Goal: Communication & Community: Answer question/provide support

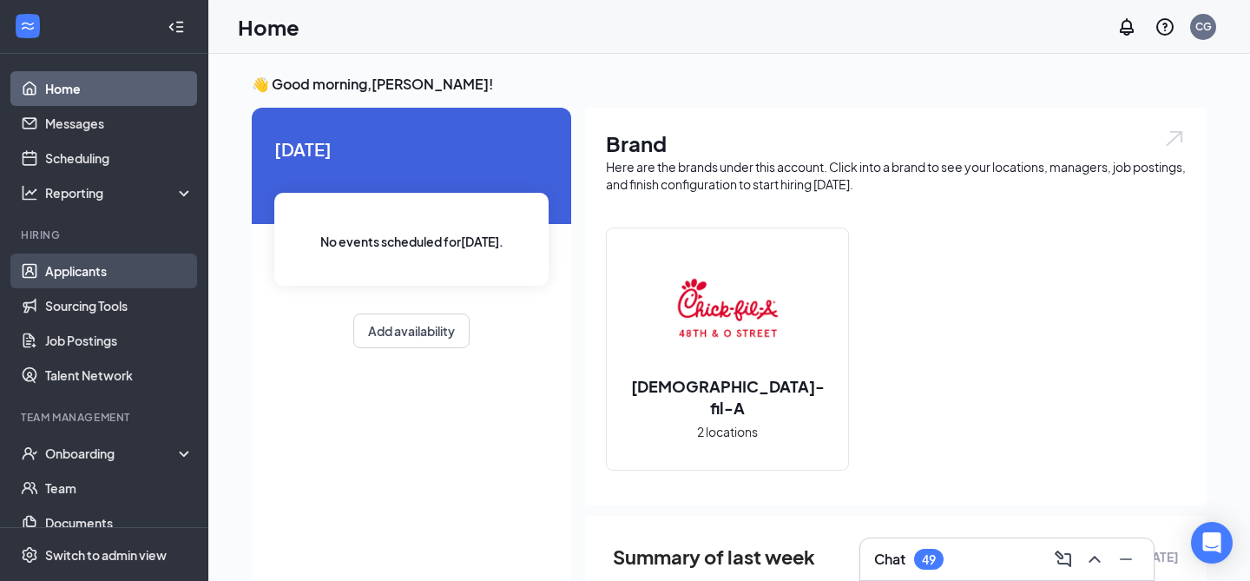
click at [136, 274] on link "Applicants" at bounding box center [119, 271] width 148 height 35
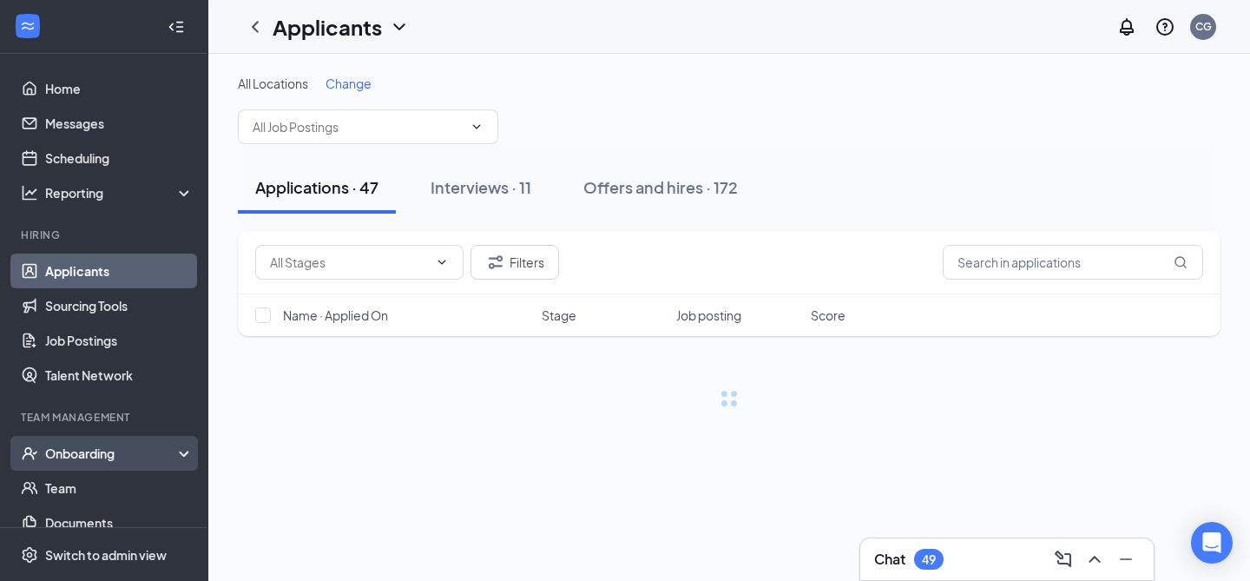
click at [124, 445] on div "Onboarding" at bounding box center [112, 453] width 134 height 17
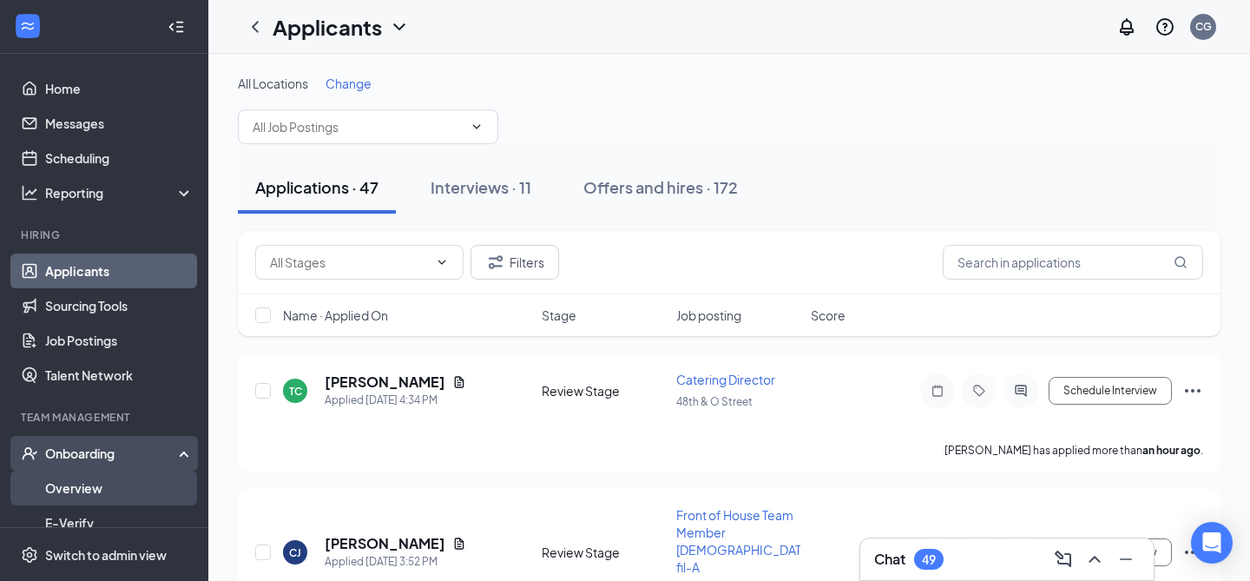
click at [121, 487] on link "Overview" at bounding box center [119, 488] width 148 height 35
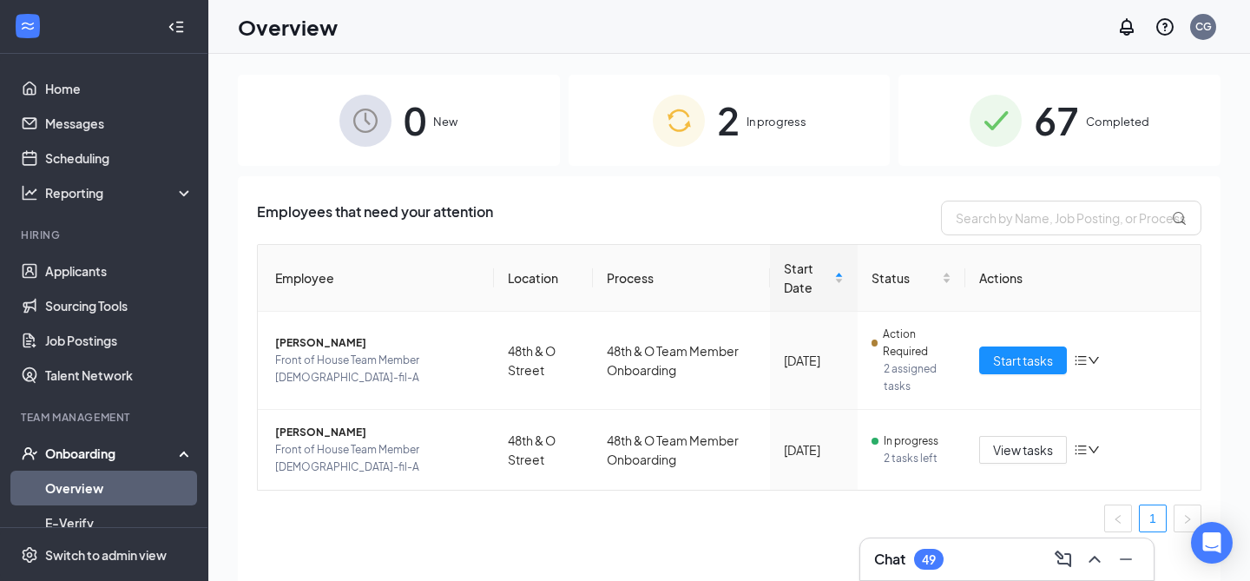
click at [1076, 128] on span "67" at bounding box center [1056, 120] width 45 height 60
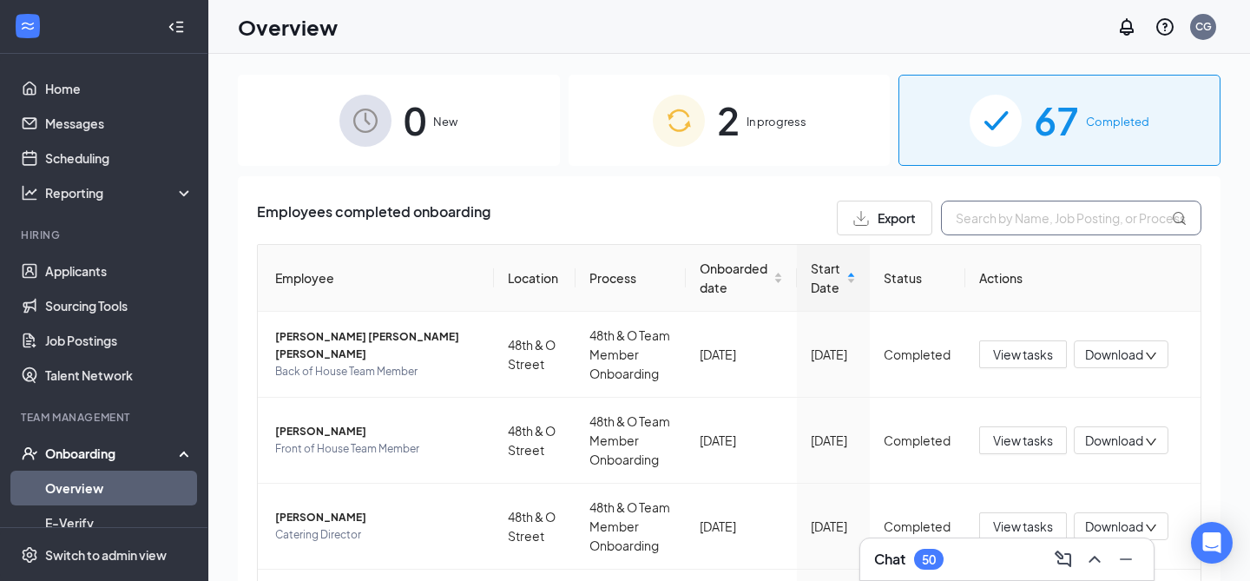
click at [1021, 216] on input "text" at bounding box center [1071, 218] width 260 height 35
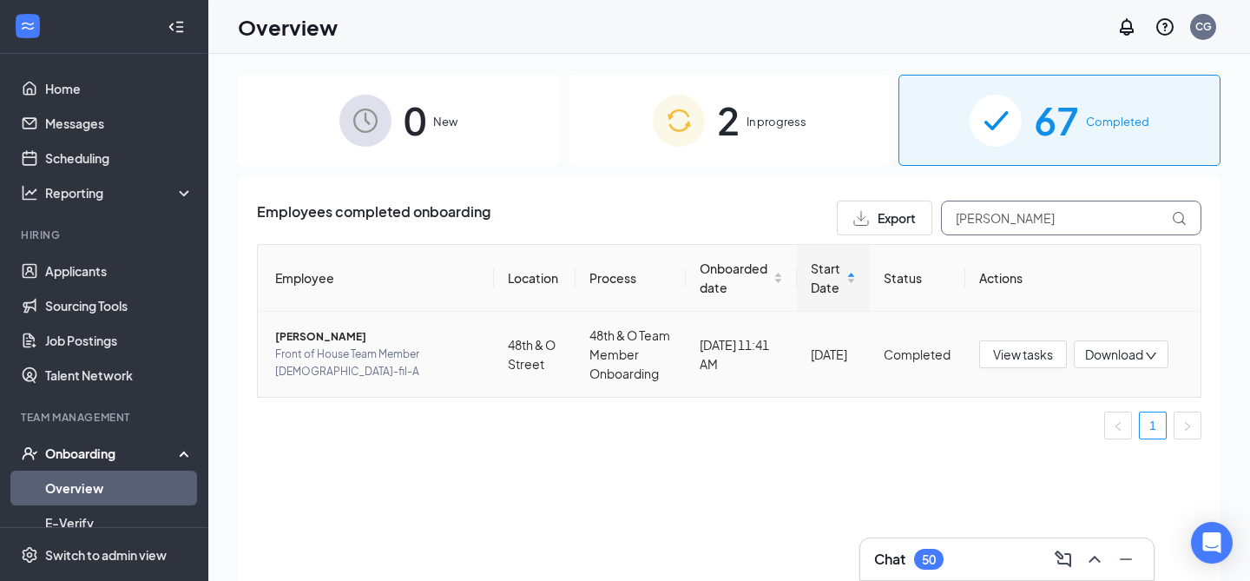
type input "[PERSON_NAME]"
click at [326, 360] on span "Front of House Team Member [DEMOGRAPHIC_DATA]-fil-A" at bounding box center [377, 363] width 205 height 35
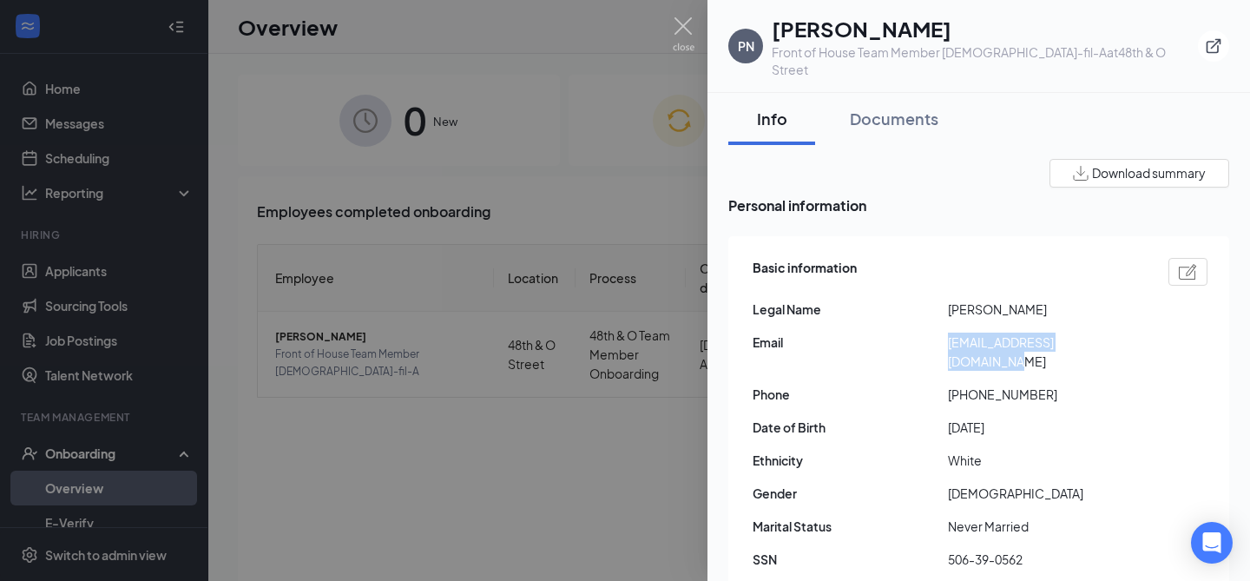
drag, startPoint x: 975, startPoint y: 325, endPoint x: 1132, endPoint y: 322, distance: 157.2
click at [1132, 333] on span "[EMAIL_ADDRESS][DOMAIN_NAME]" at bounding box center [1045, 352] width 195 height 38
copy span "[EMAIL_ADDRESS][DOMAIN_NAME]"
click at [682, 35] on img at bounding box center [684, 34] width 22 height 34
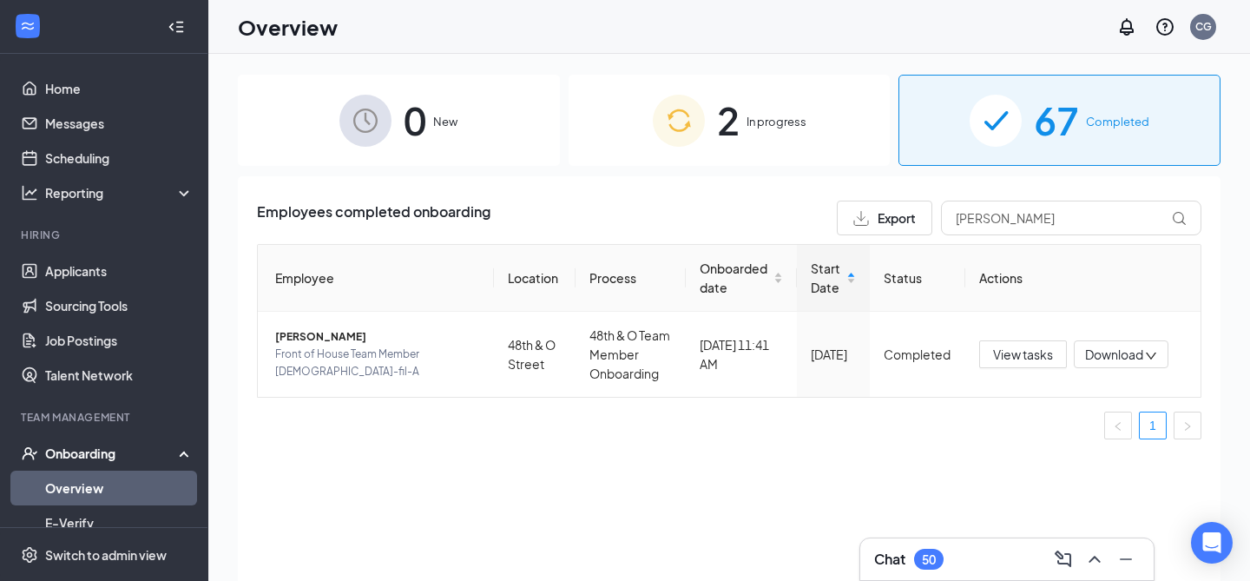
click at [681, 126] on img at bounding box center [679, 121] width 52 height 52
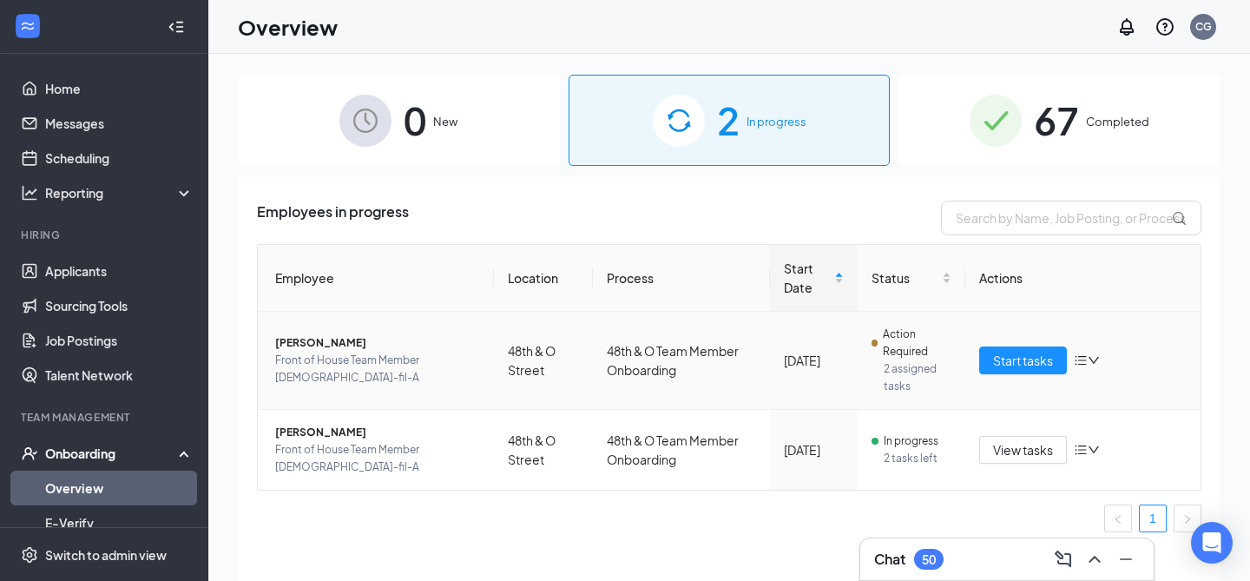
click at [315, 348] on span "[PERSON_NAME]" at bounding box center [377, 342] width 205 height 17
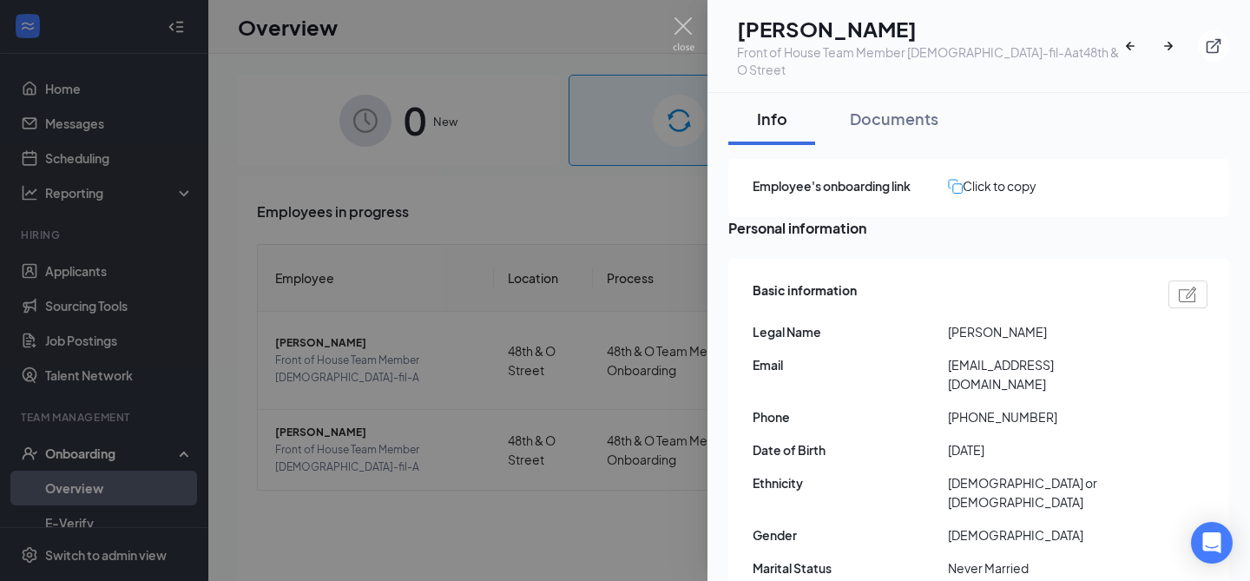
click at [968, 364] on span "[EMAIL_ADDRESS][DOMAIN_NAME]" at bounding box center [1045, 374] width 195 height 38
copy span "[EMAIL_ADDRESS][DOMAIN_NAME]"
click at [689, 24] on img at bounding box center [684, 34] width 22 height 34
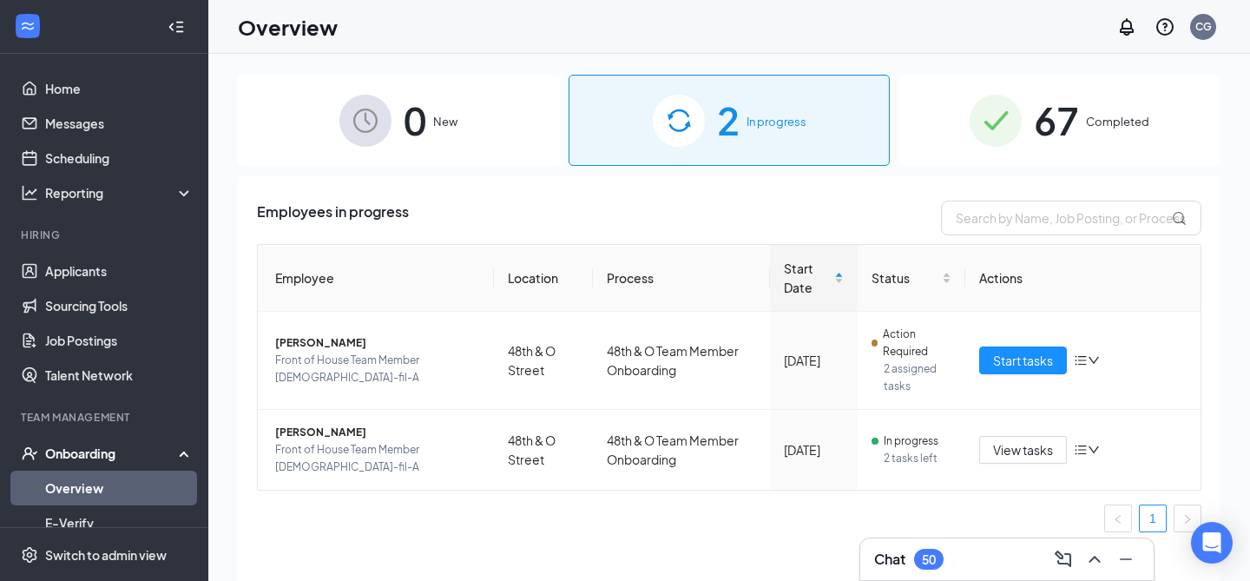
click at [900, 564] on h3 "Chat" at bounding box center [889, 559] width 31 height 19
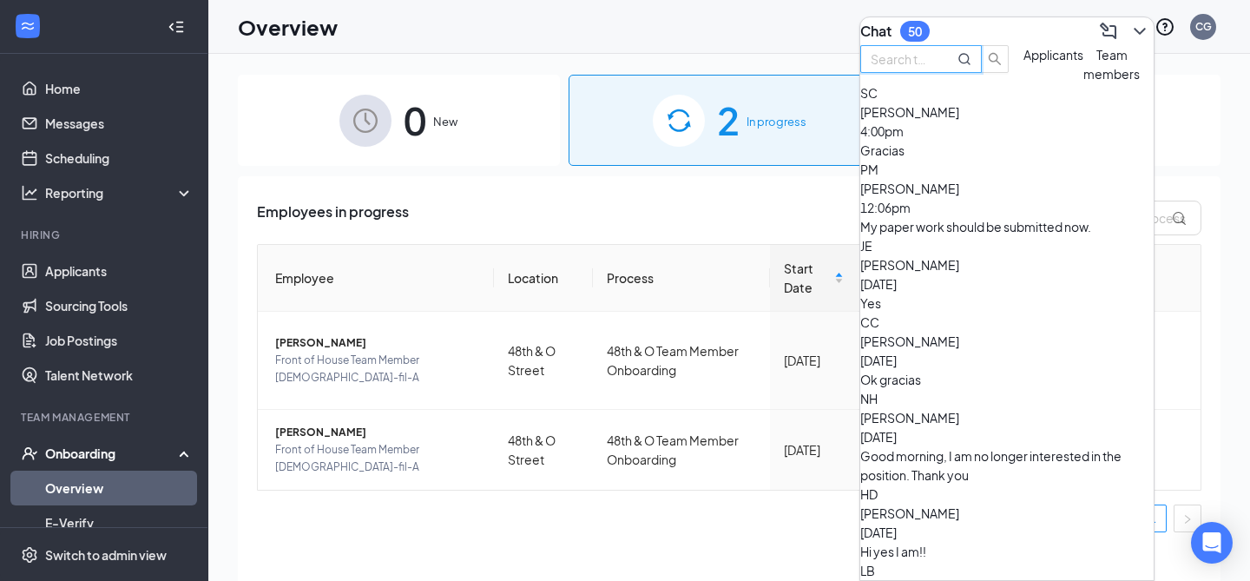
click at [933, 69] on input "text" at bounding box center [902, 58] width 63 height 19
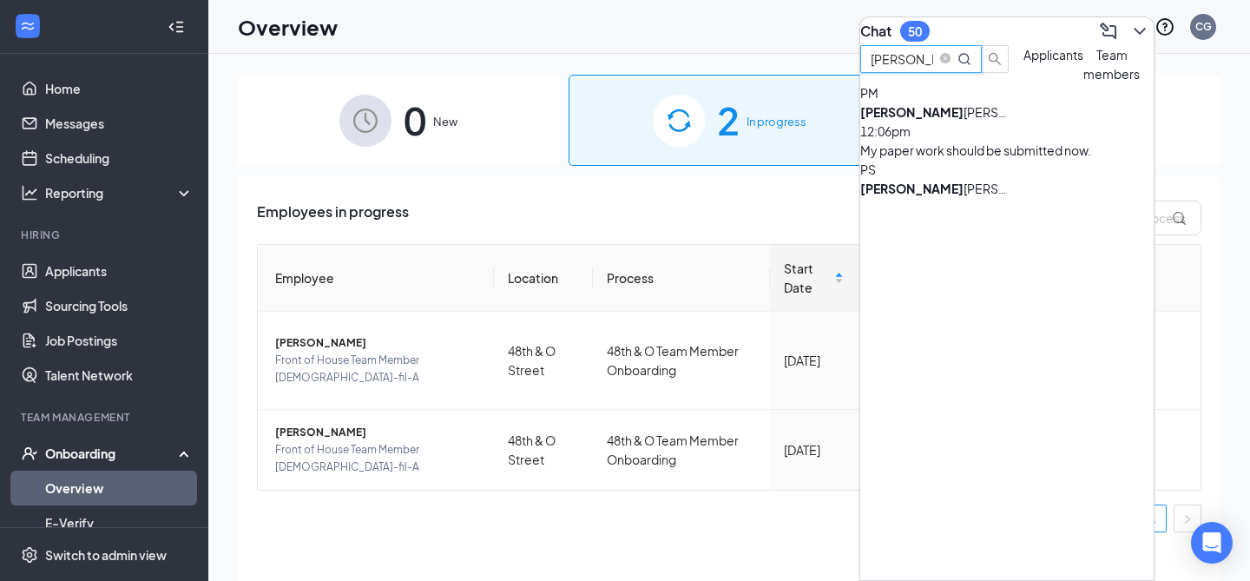
type input "[PERSON_NAME]"
click at [1063, 141] on div "[PERSON_NAME] 12:06pm" at bounding box center [1006, 121] width 293 height 38
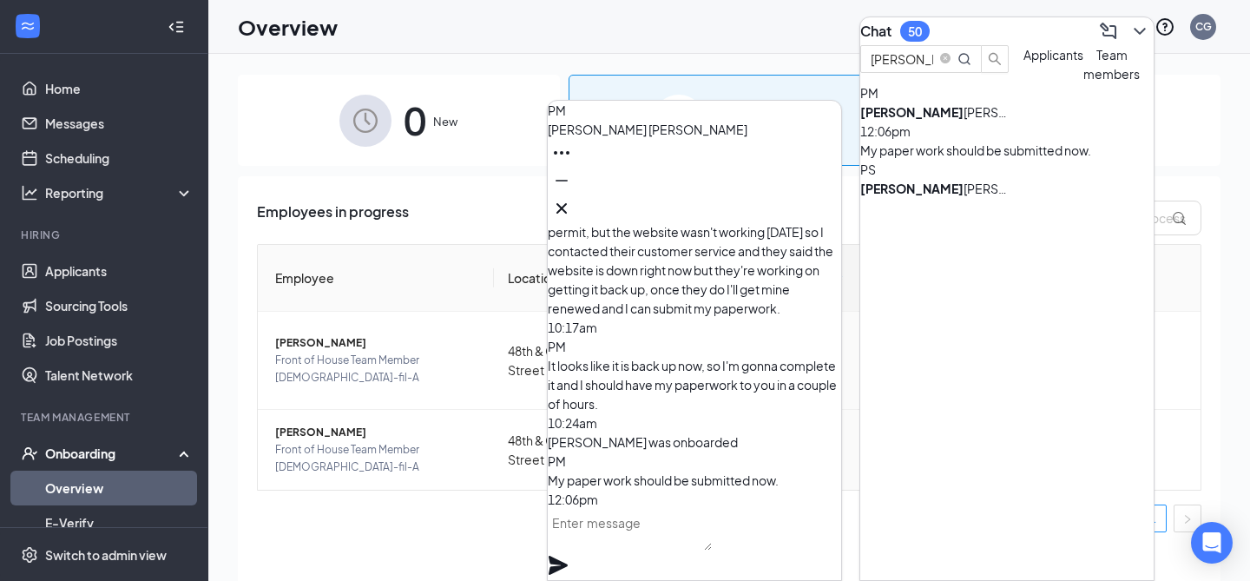
click at [647, 537] on textarea at bounding box center [630, 530] width 164 height 42
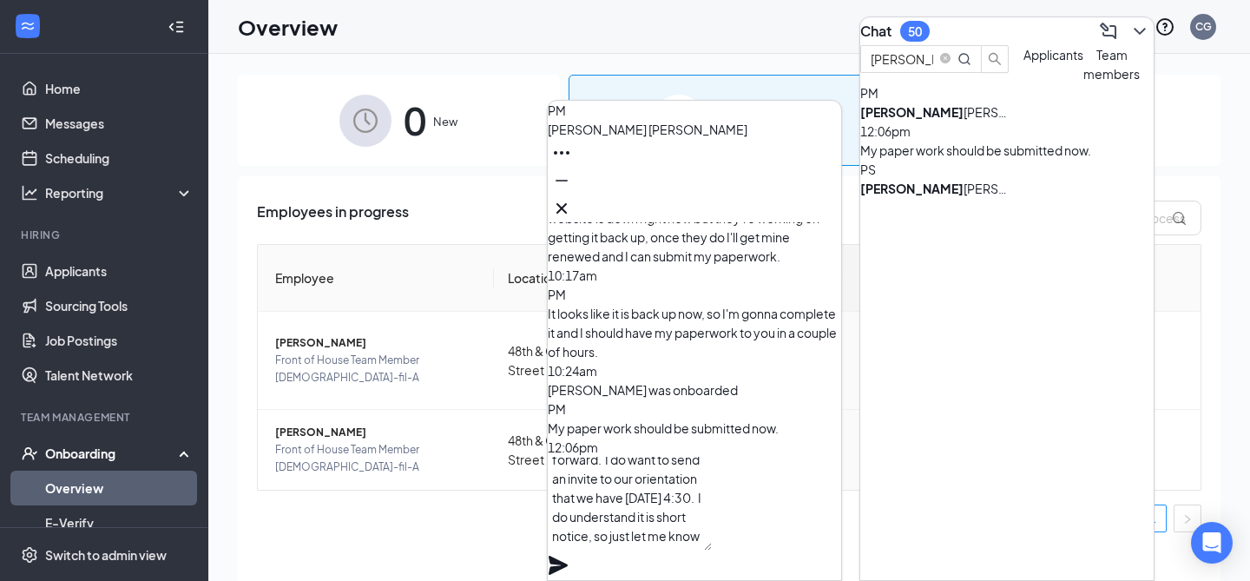
scroll to position [71, 0]
type textarea "Thank you! I did send an invite to join slack and that is how we will be commun…"
click at [568, 556] on icon "Plane" at bounding box center [558, 565] width 19 height 19
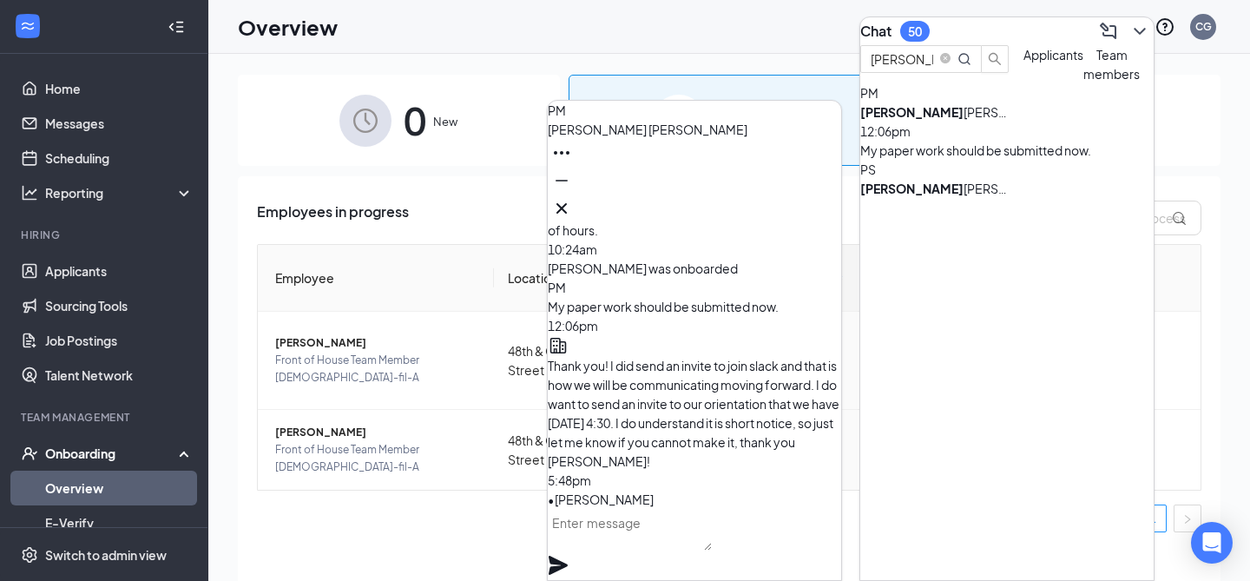
scroll to position [0, 0]
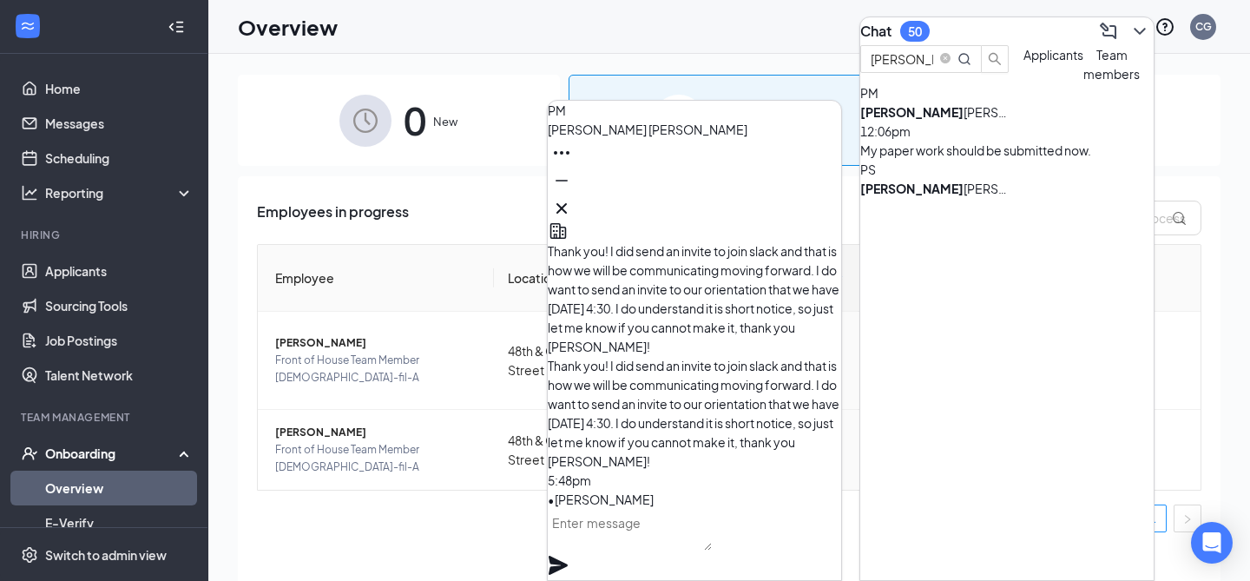
click at [662, 550] on textarea at bounding box center [630, 530] width 164 height 42
paste textarea "PLEASE RESPOND TO THIS MESSAGE: Congrats and welcome to the team! Next steps is…"
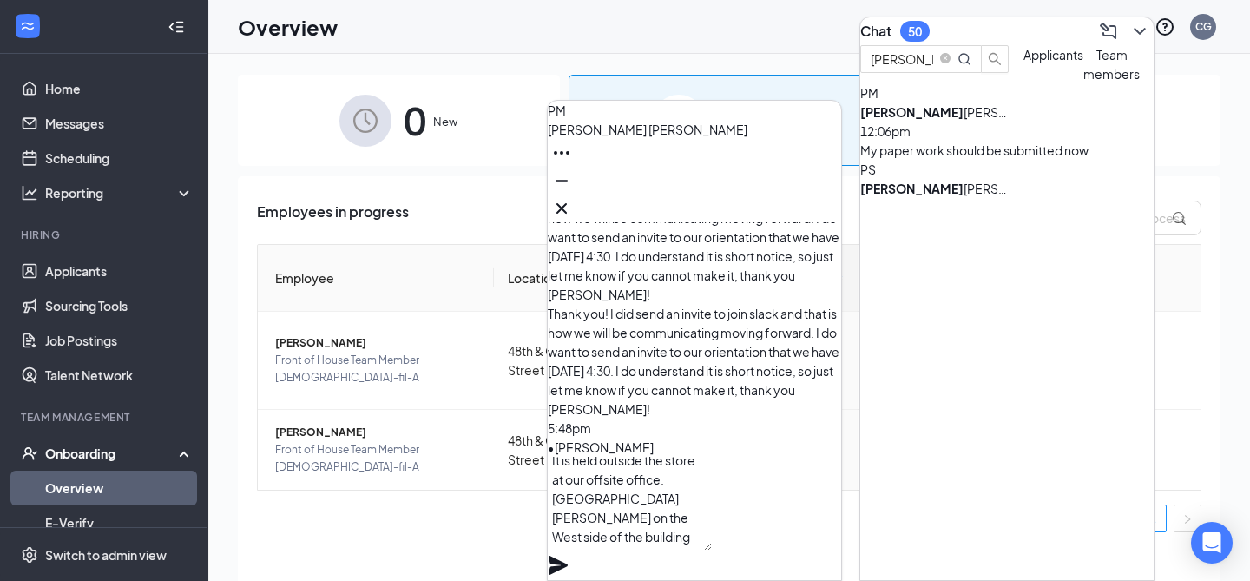
scroll to position [158, 0]
type textarea "PLEASE RESPOND TO THIS MESSAGE: Congrats and welcome to the team! Next steps is…"
click at [568, 556] on icon "Plane" at bounding box center [558, 565] width 19 height 19
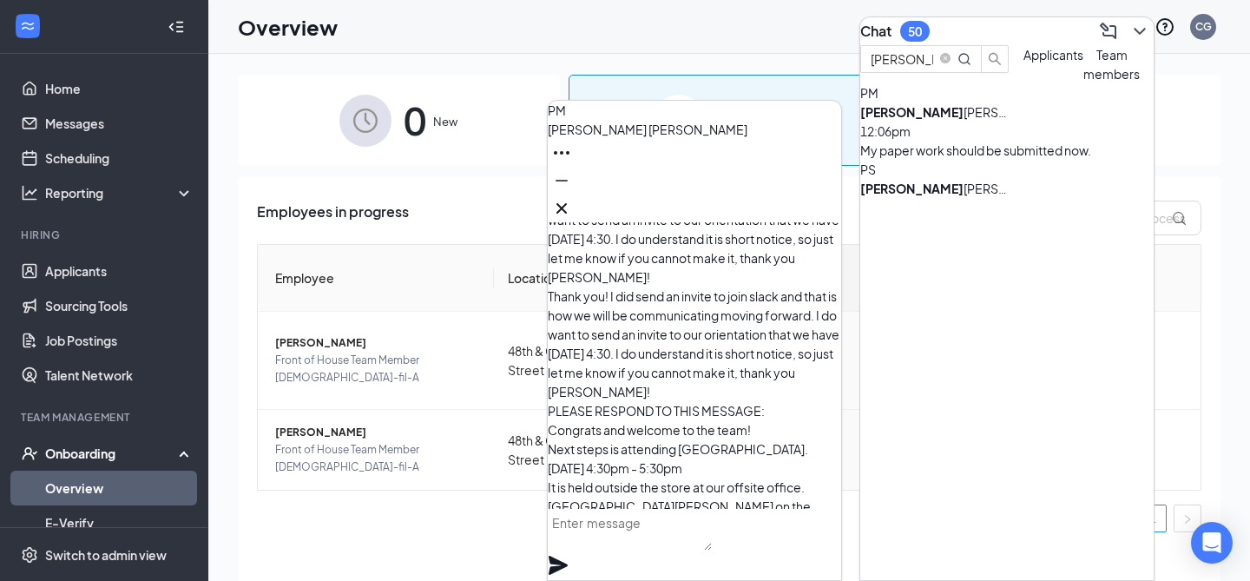
scroll to position [-65, 0]
click at [572, 205] on icon "Cross" at bounding box center [561, 208] width 21 height 21
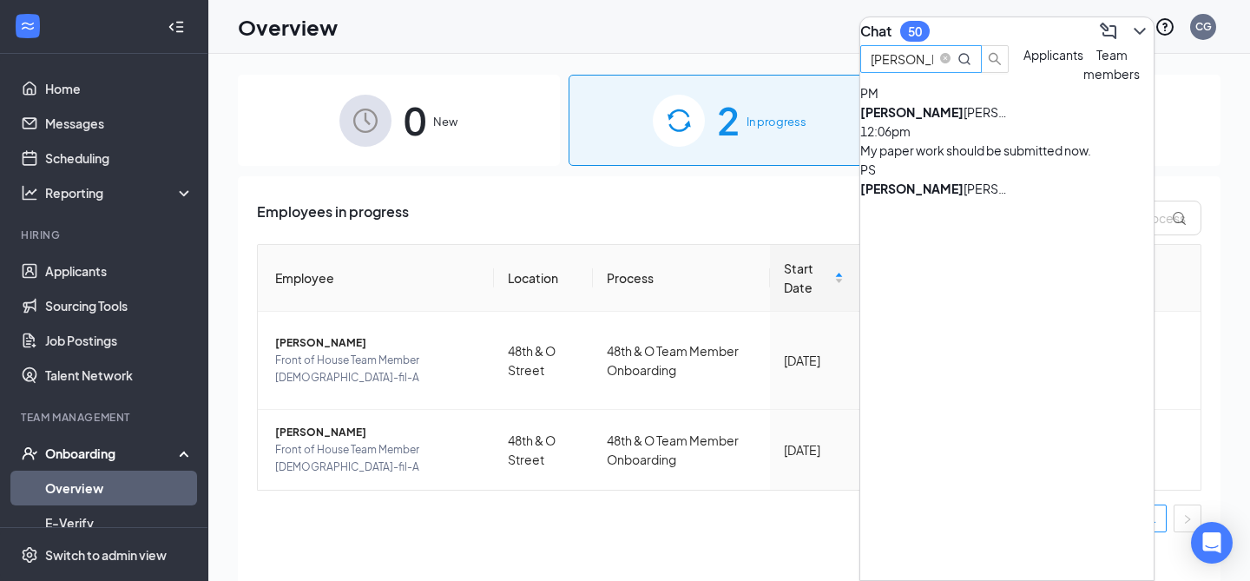
click at [933, 69] on input "[PERSON_NAME]" at bounding box center [902, 58] width 63 height 19
type input "[PERSON_NAME]"
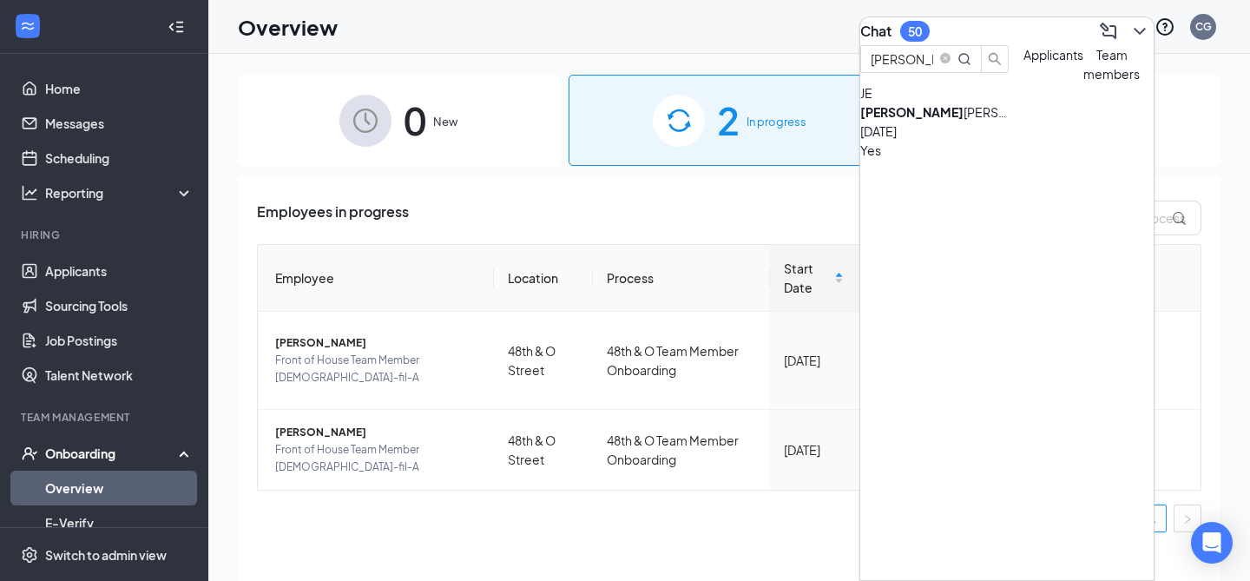
click at [996, 122] on div "[PERSON_NAME]" at bounding box center [938, 111] width 156 height 19
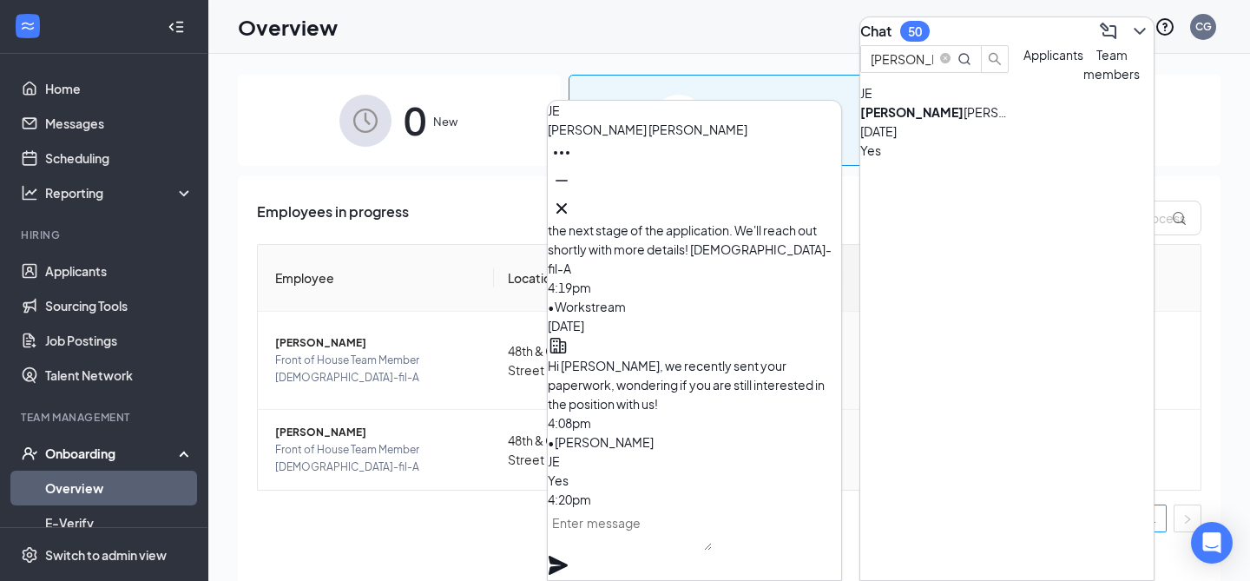
click at [623, 546] on textarea at bounding box center [630, 530] width 164 height 42
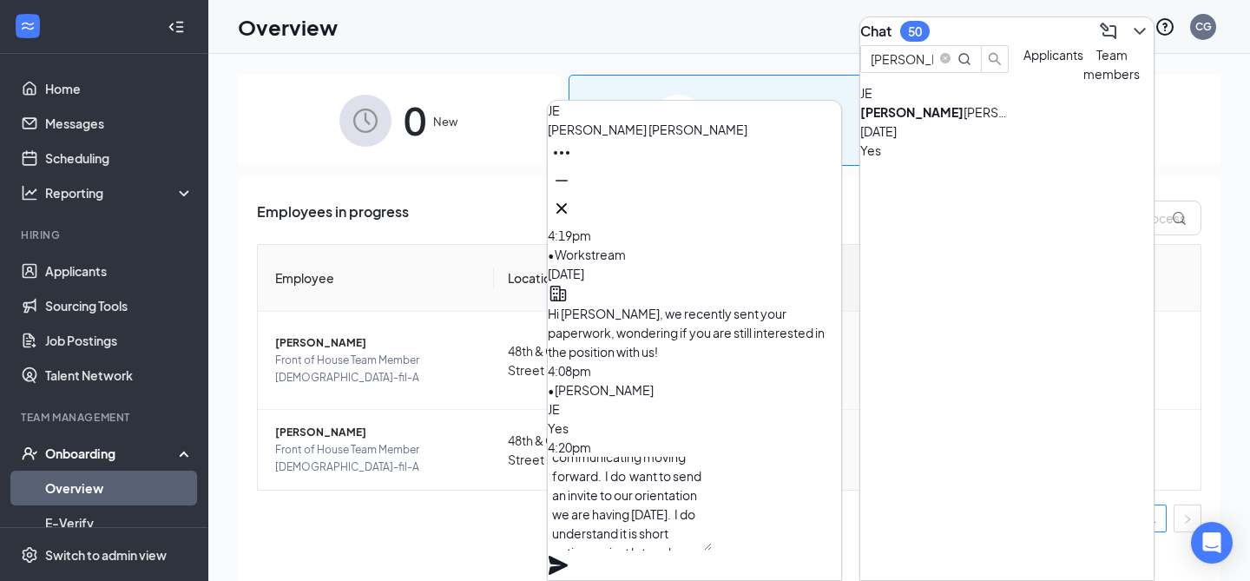
scroll to position [66, 0]
type textarea "I did send you an invite to our slack channel, that is how we will be communica…"
click at [569, 555] on icon "Plane" at bounding box center [558, 565] width 21 height 21
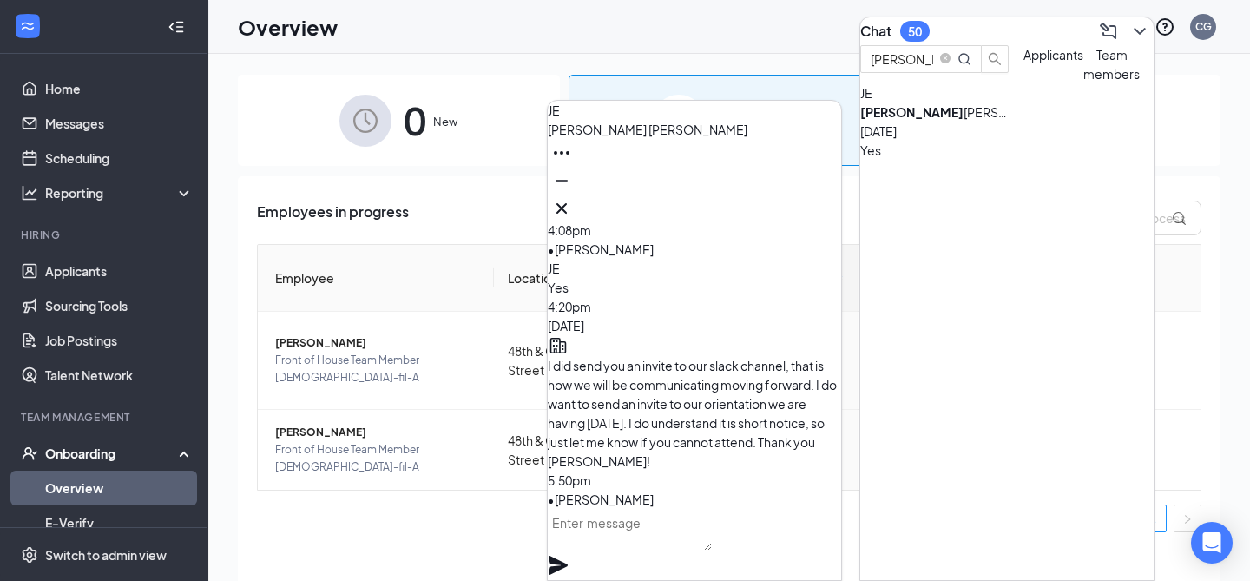
scroll to position [0, 0]
click at [712, 542] on textarea at bounding box center [630, 530] width 164 height 42
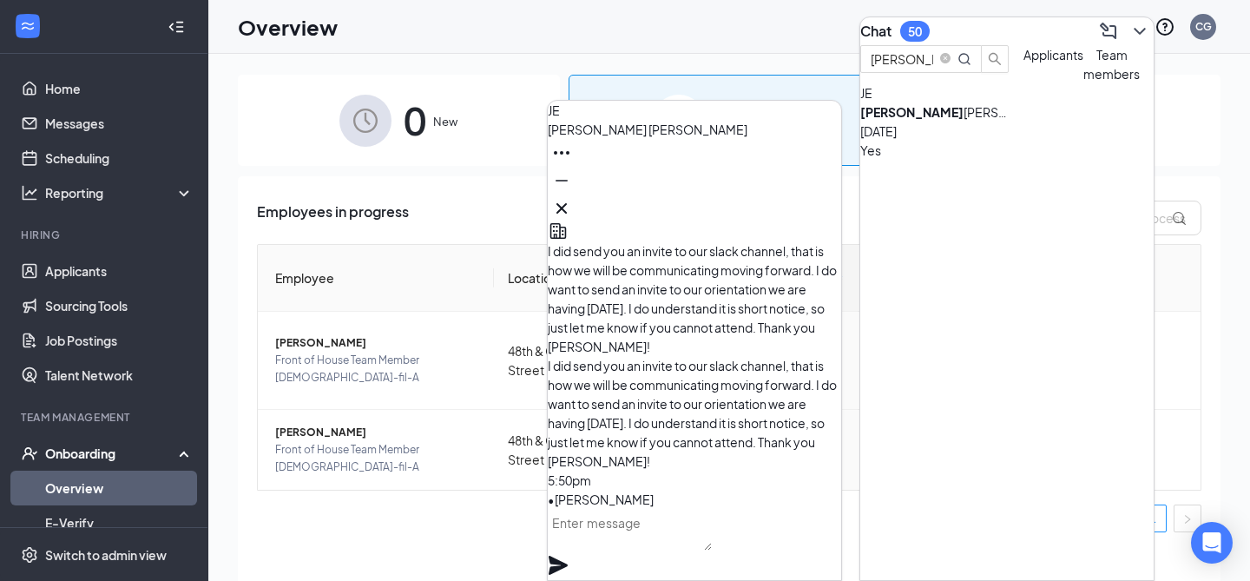
paste textarea "PLEASE RESPOND TO THIS MESSAGE: Congrats and welcome to the team! Next steps is…"
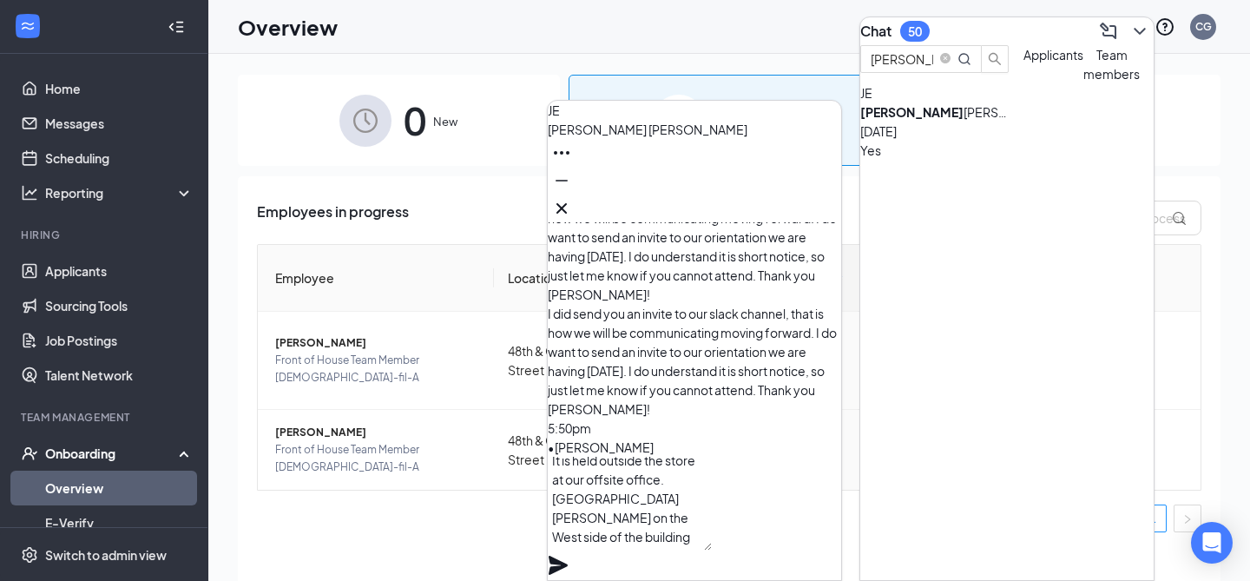
scroll to position [158, 0]
type textarea "PLEASE RESPOND TO THIS MESSAGE: Congrats and welcome to the team! Next steps is…"
click at [569, 555] on icon "Plane" at bounding box center [558, 565] width 21 height 21
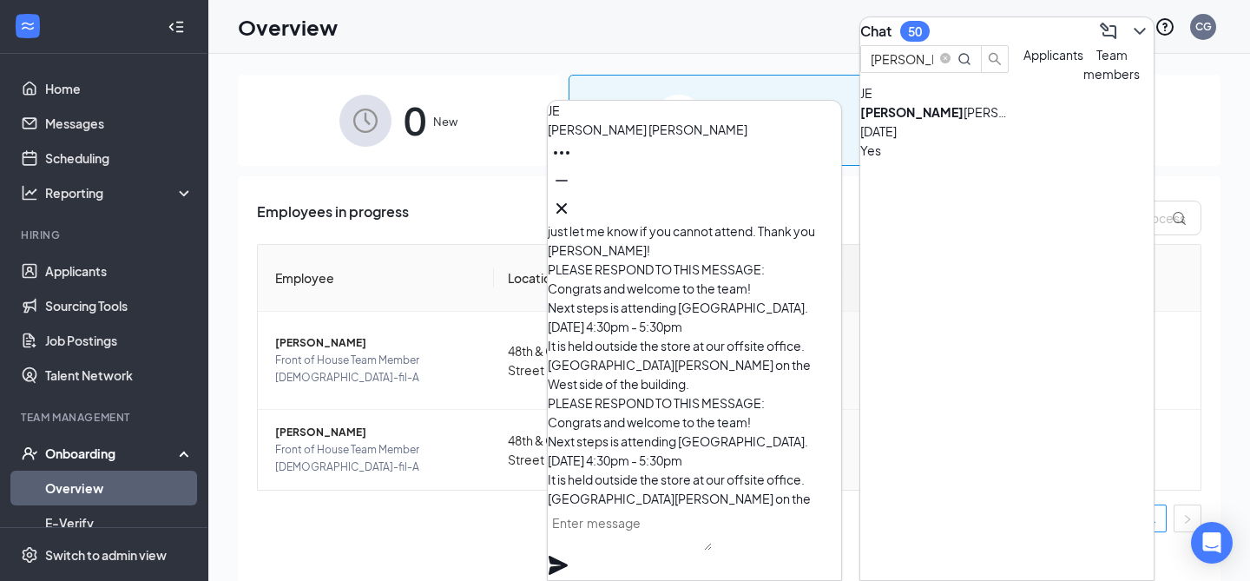
scroll to position [-75, 0]
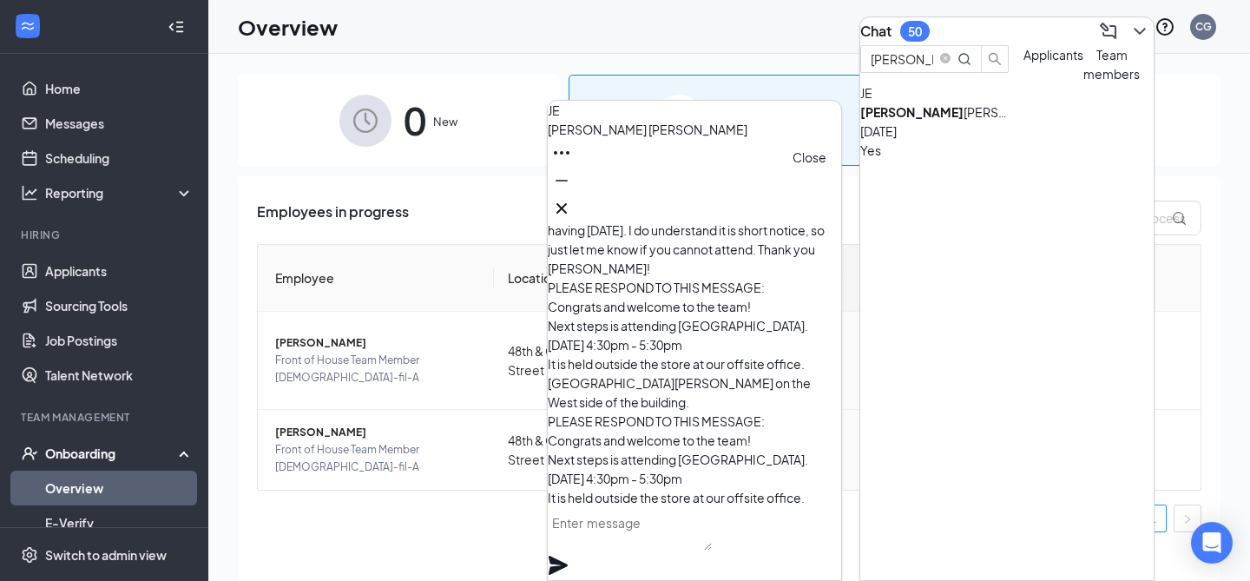
click at [572, 199] on icon "Cross" at bounding box center [561, 208] width 21 height 21
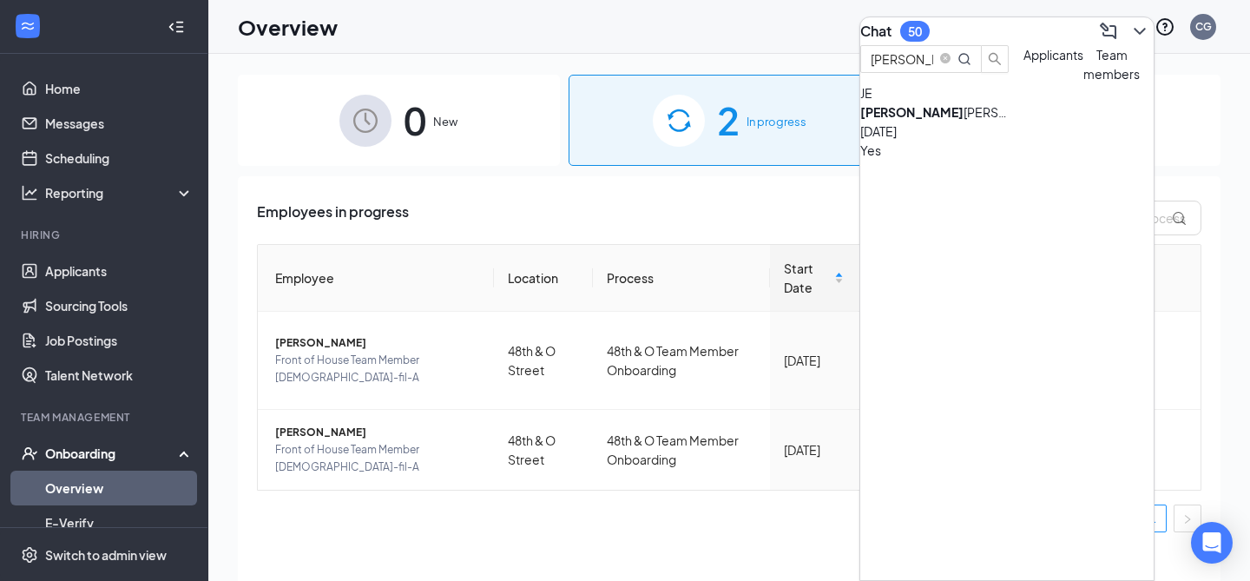
click at [986, 21] on div "Chat 50" at bounding box center [1006, 31] width 293 height 28
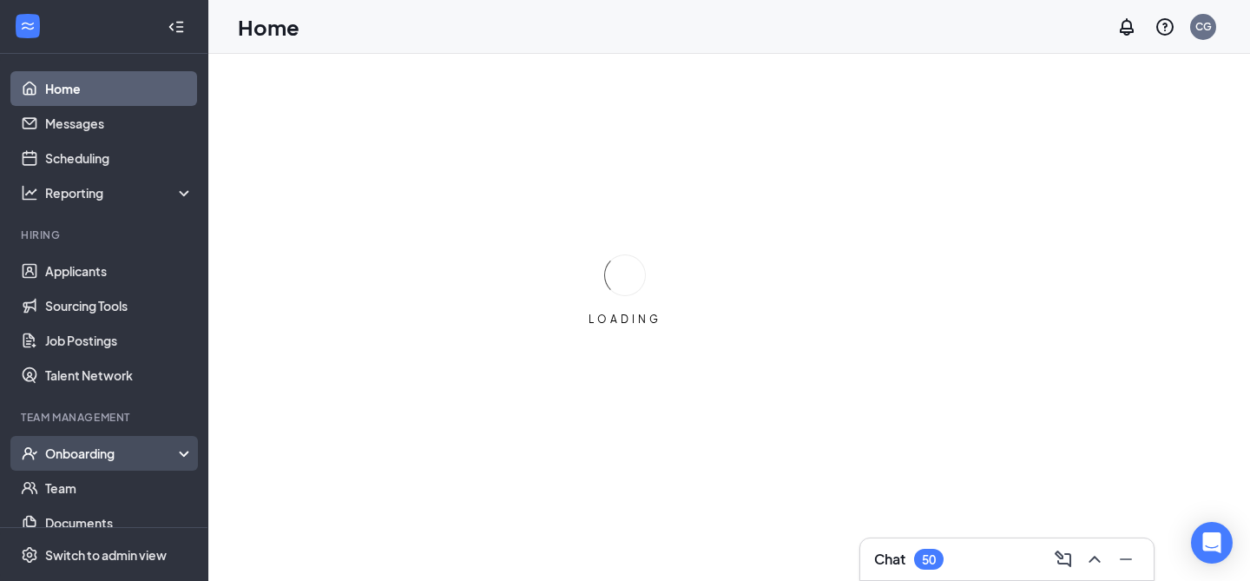
click at [148, 451] on div "Onboarding" at bounding box center [112, 453] width 134 height 17
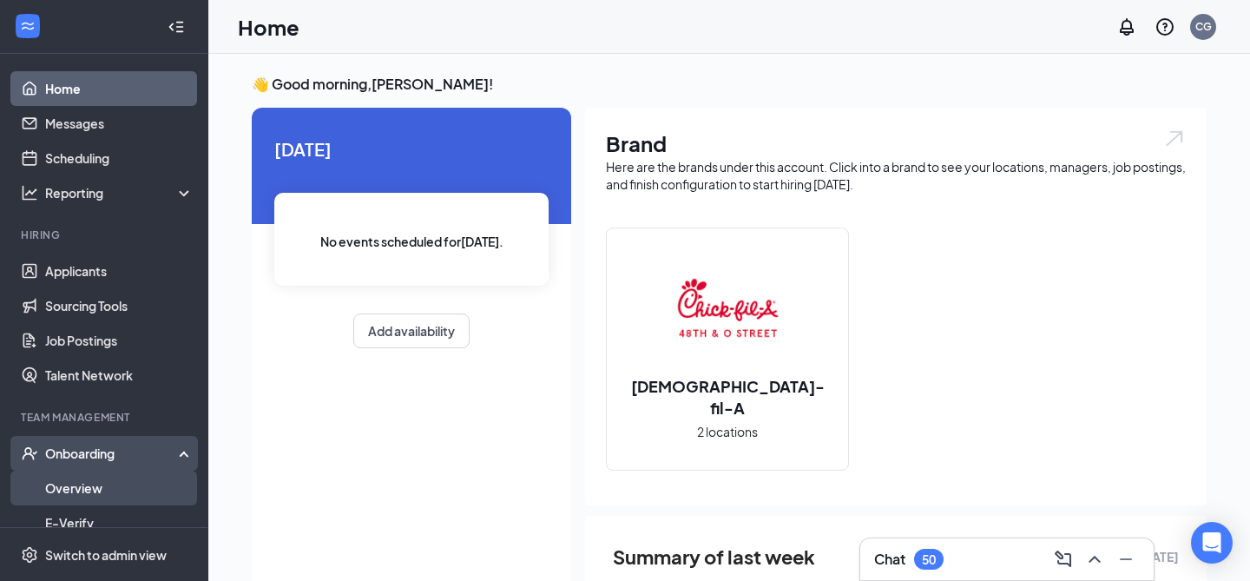
click at [148, 486] on link "Overview" at bounding box center [119, 488] width 148 height 35
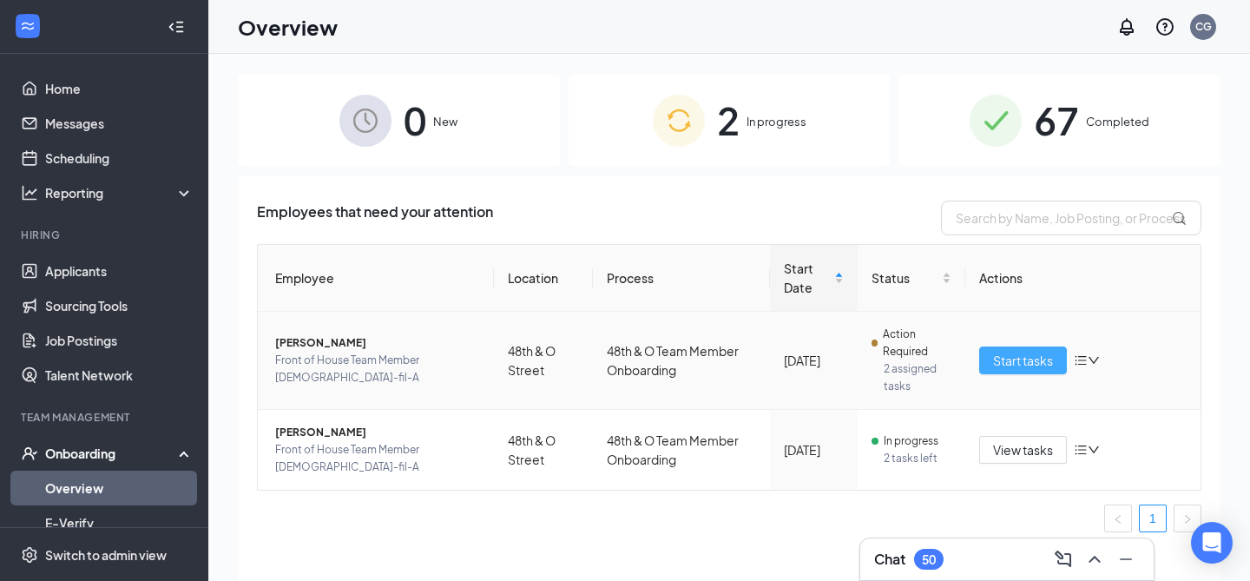
click at [1000, 371] on button "Start tasks" at bounding box center [1023, 360] width 88 height 28
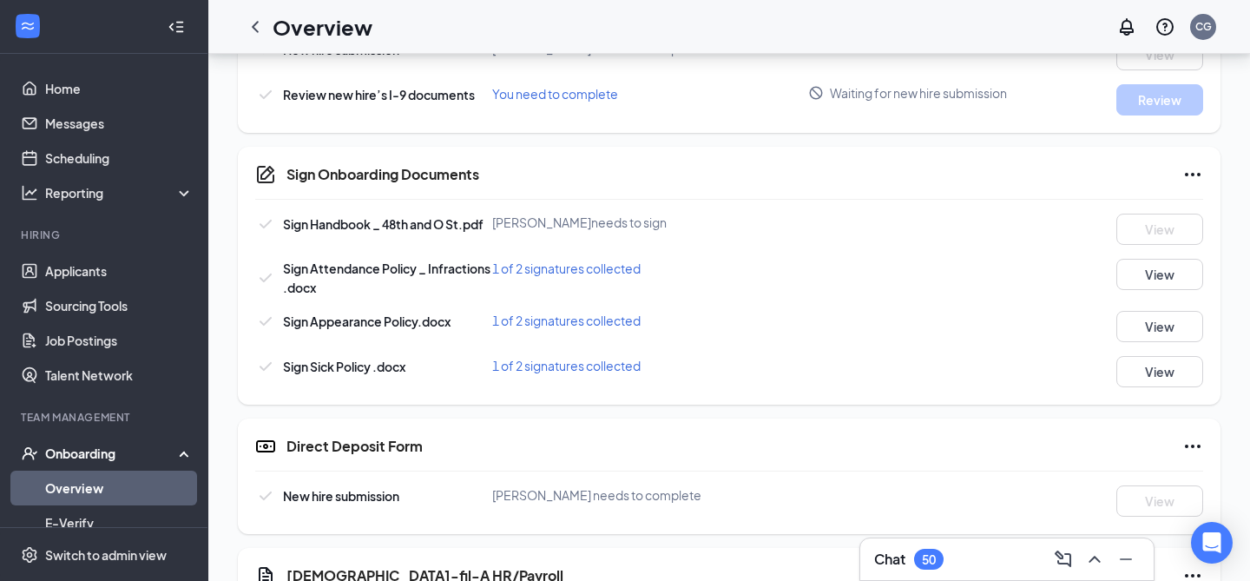
scroll to position [1002, 0]
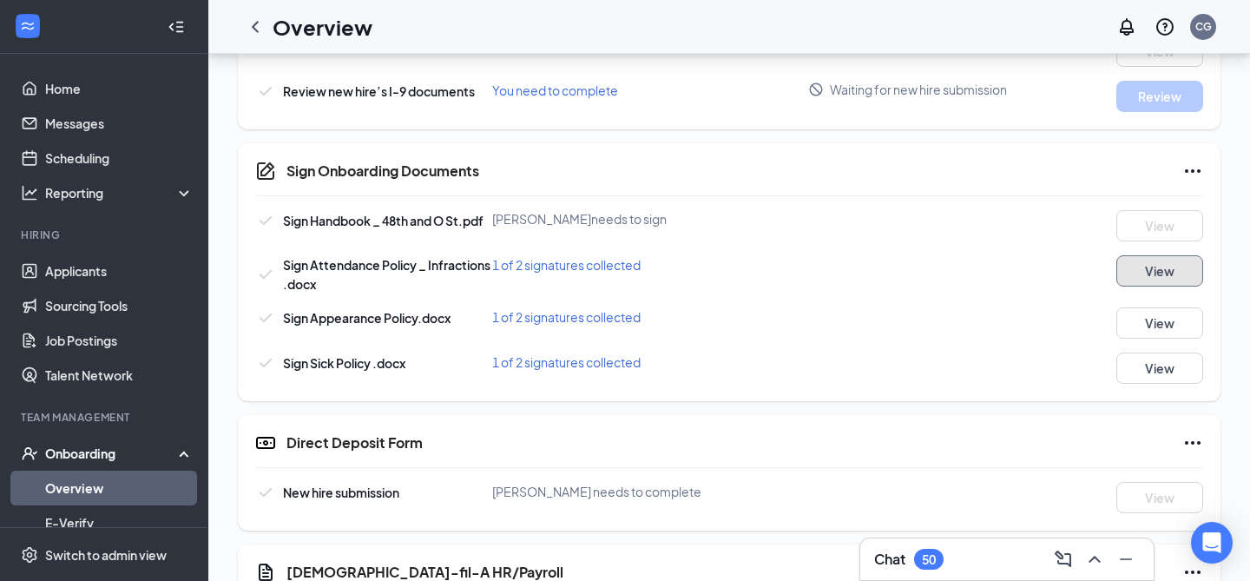
click at [1164, 263] on button "View" at bounding box center [1160, 270] width 87 height 31
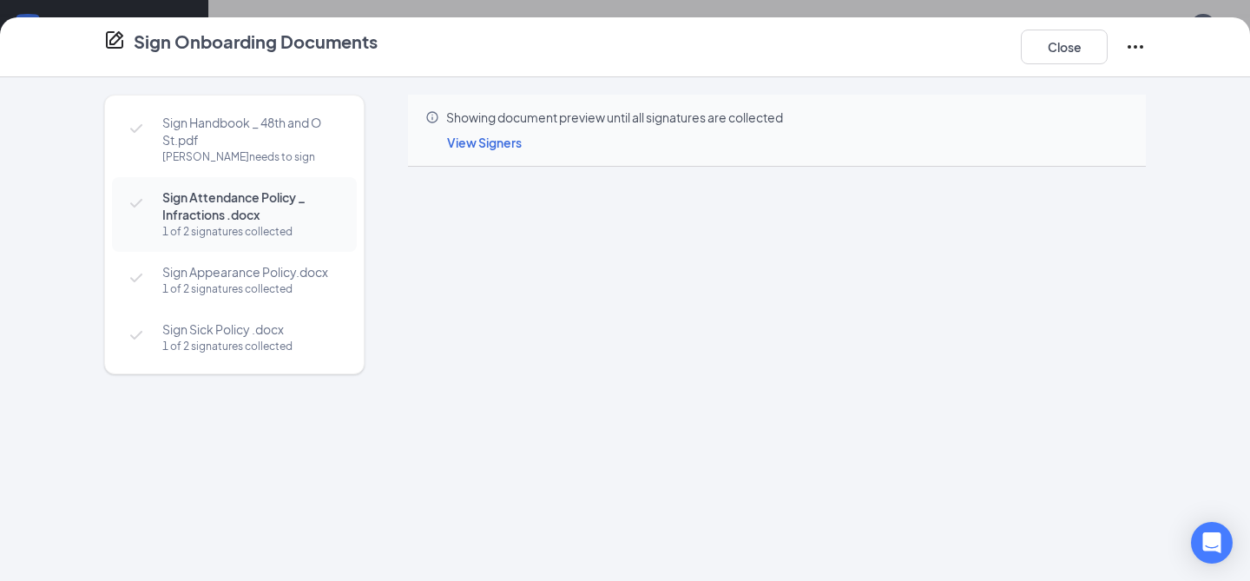
scroll to position [1495, 0]
click at [503, 145] on span "View Signers" at bounding box center [484, 143] width 75 height 16
click at [1065, 52] on button "Close" at bounding box center [1064, 47] width 87 height 35
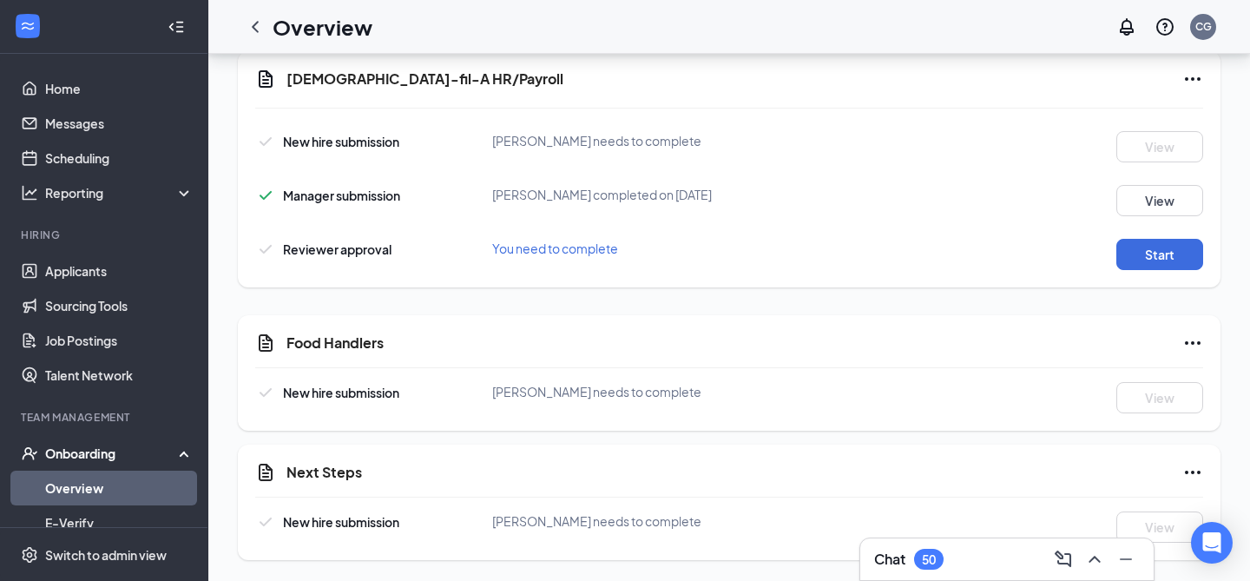
click at [911, 543] on div "Chat 50" at bounding box center [1006, 559] width 293 height 42
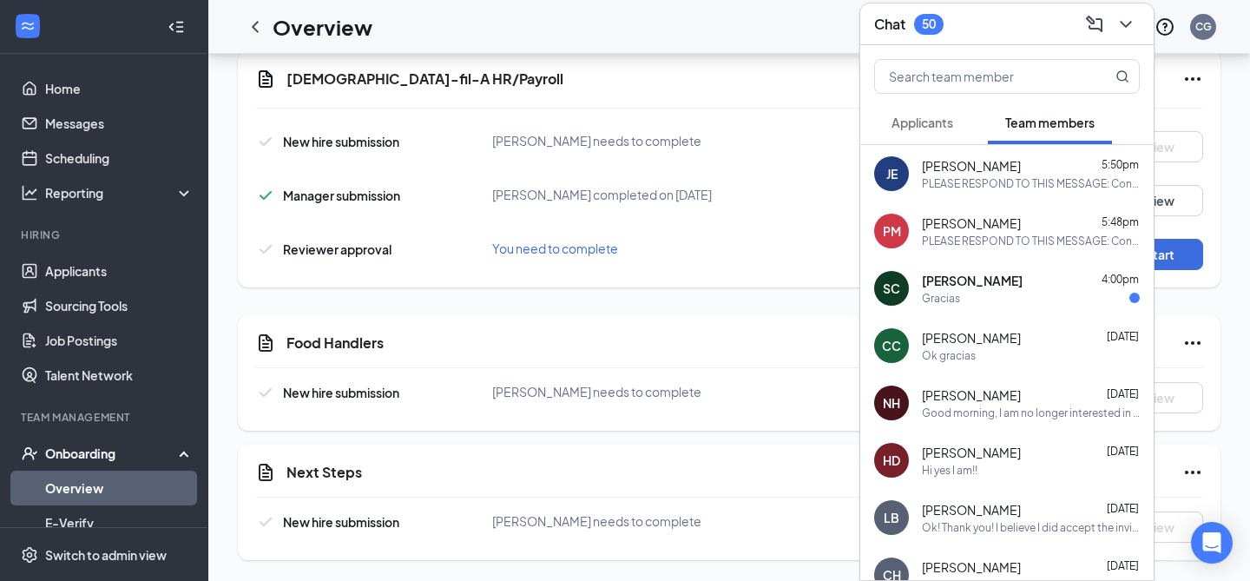
click at [1065, 291] on div "Gracias" at bounding box center [1031, 298] width 218 height 15
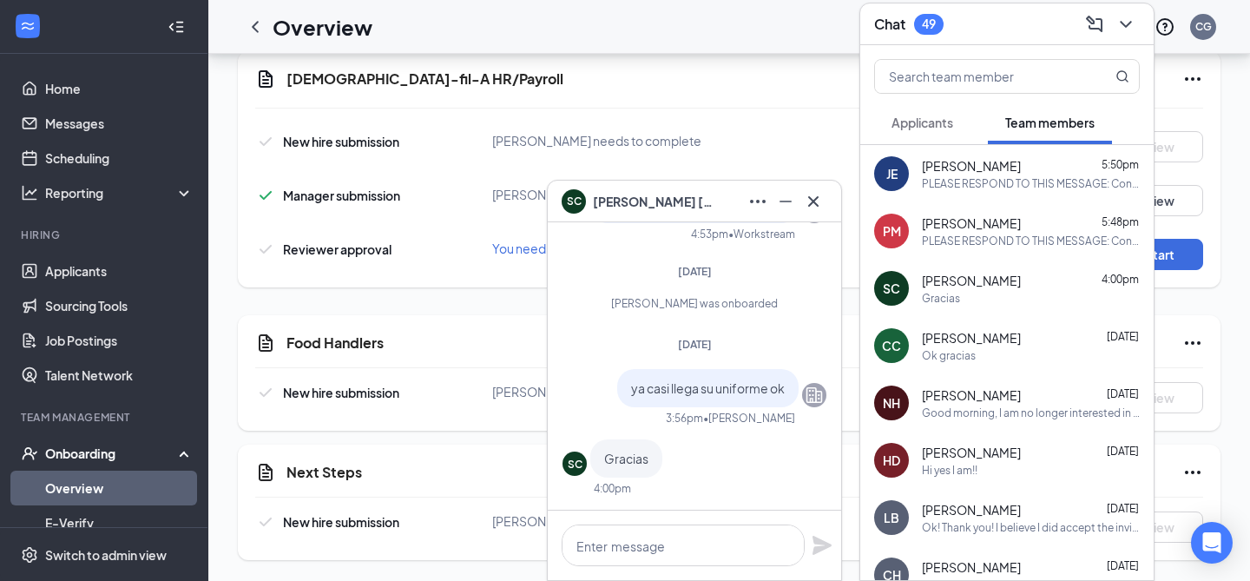
click at [1024, 244] on div "PLEASE RESPOND TO THIS MESSAGE: Congrats and welcome to the team! Next steps is…" at bounding box center [1031, 241] width 218 height 15
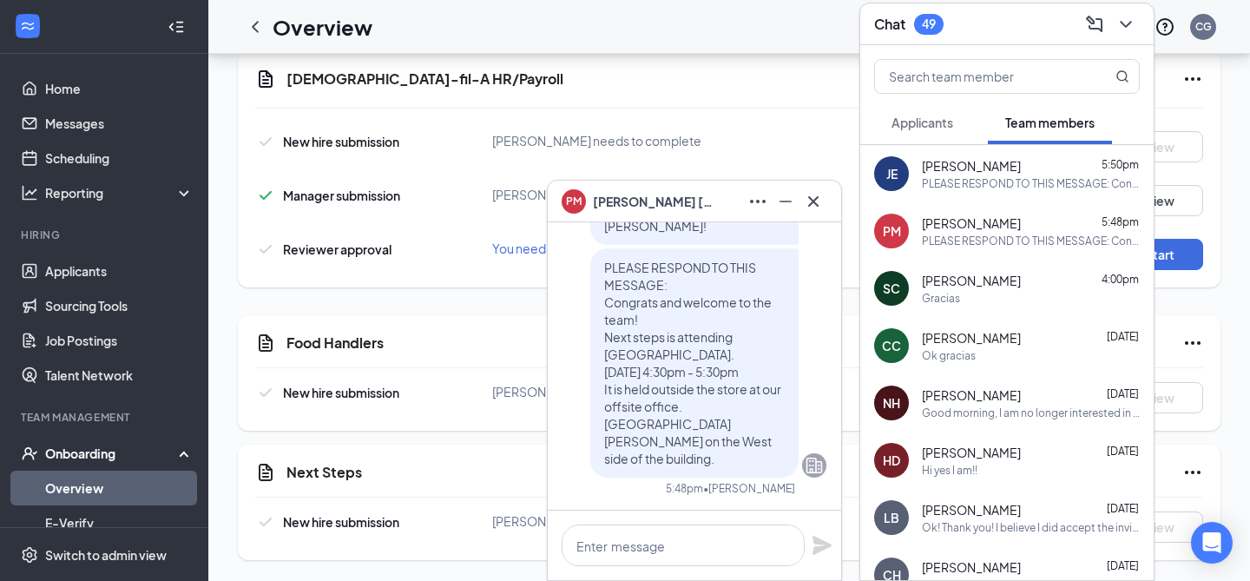
click at [999, 176] on div "PLEASE RESPOND TO THIS MESSAGE: Congrats and welcome to the team! Next steps is…" at bounding box center [1031, 183] width 218 height 15
click at [928, 122] on span "Applicants" at bounding box center [923, 123] width 62 height 16
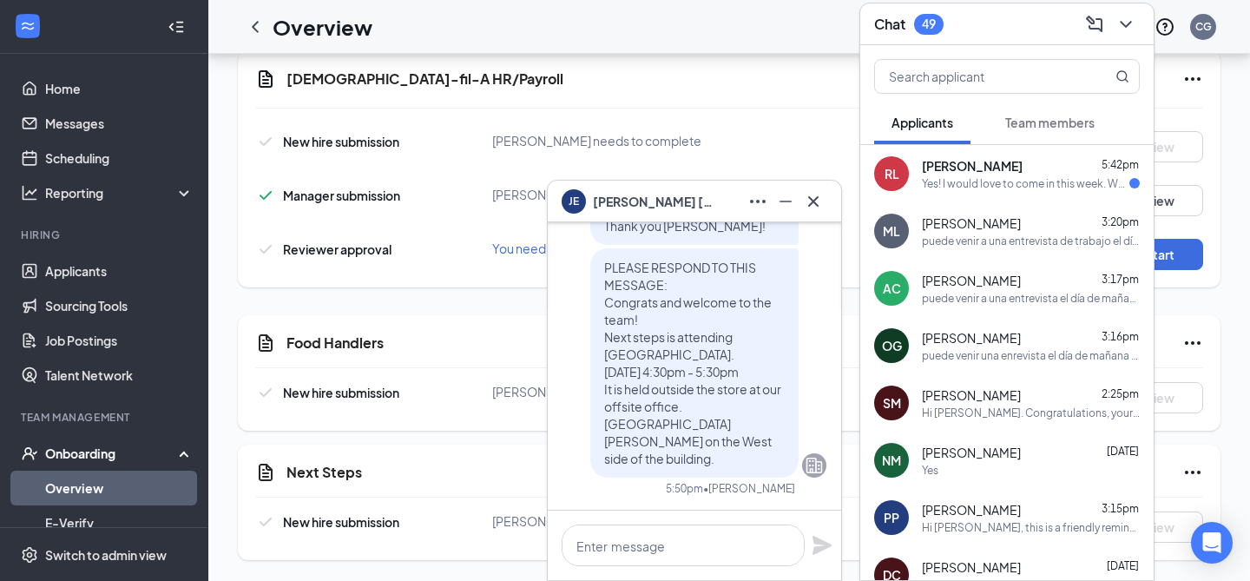
click at [972, 188] on div "Yes! I would love to come in this week. What time and day would work best for y…" at bounding box center [1026, 183] width 208 height 15
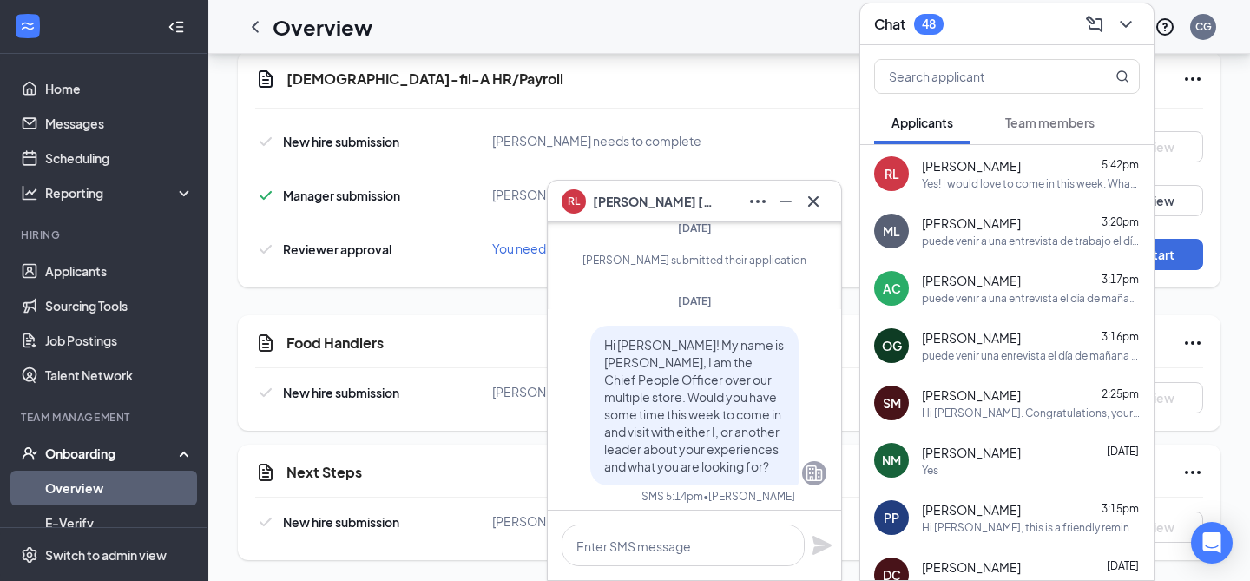
scroll to position [0, 0]
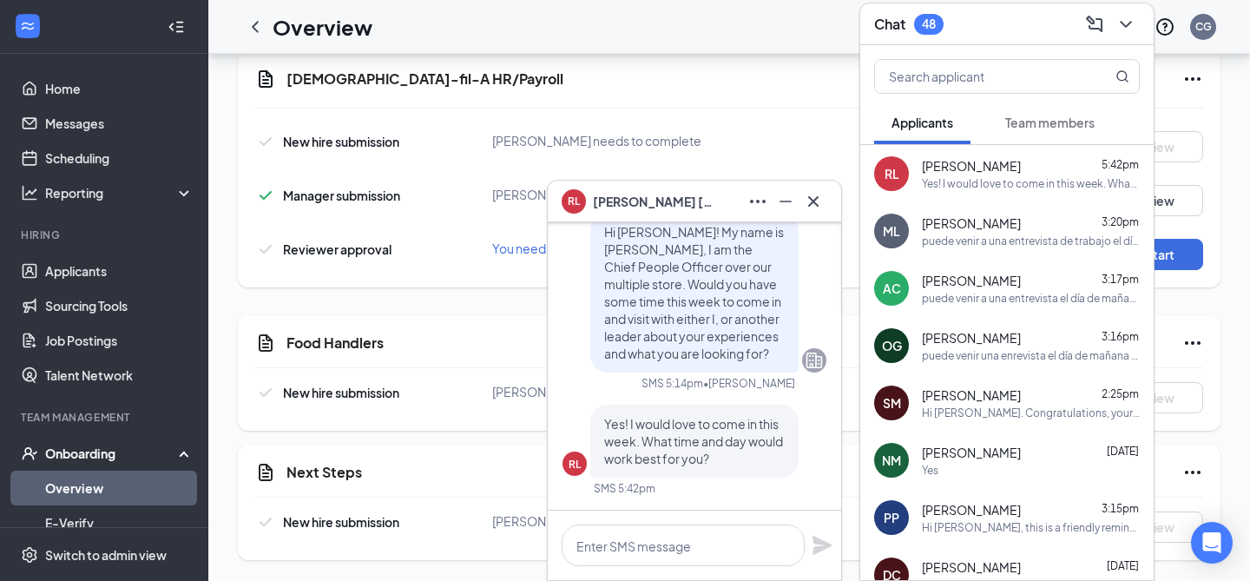
click at [1105, 127] on button "Team members" at bounding box center [1050, 122] width 124 height 43
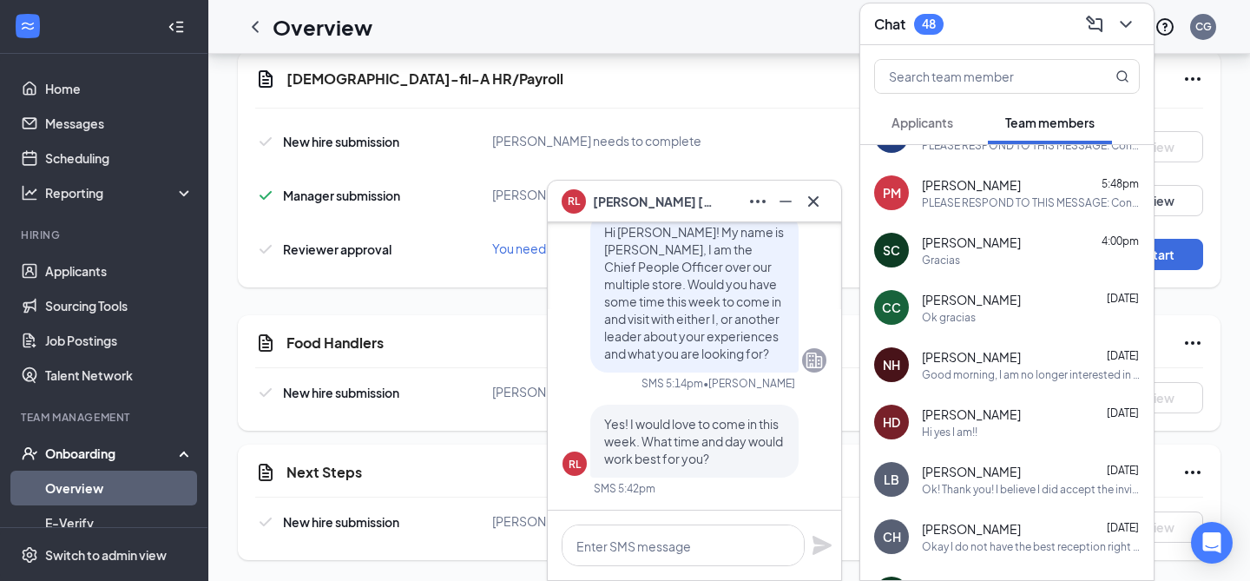
scroll to position [28, 0]
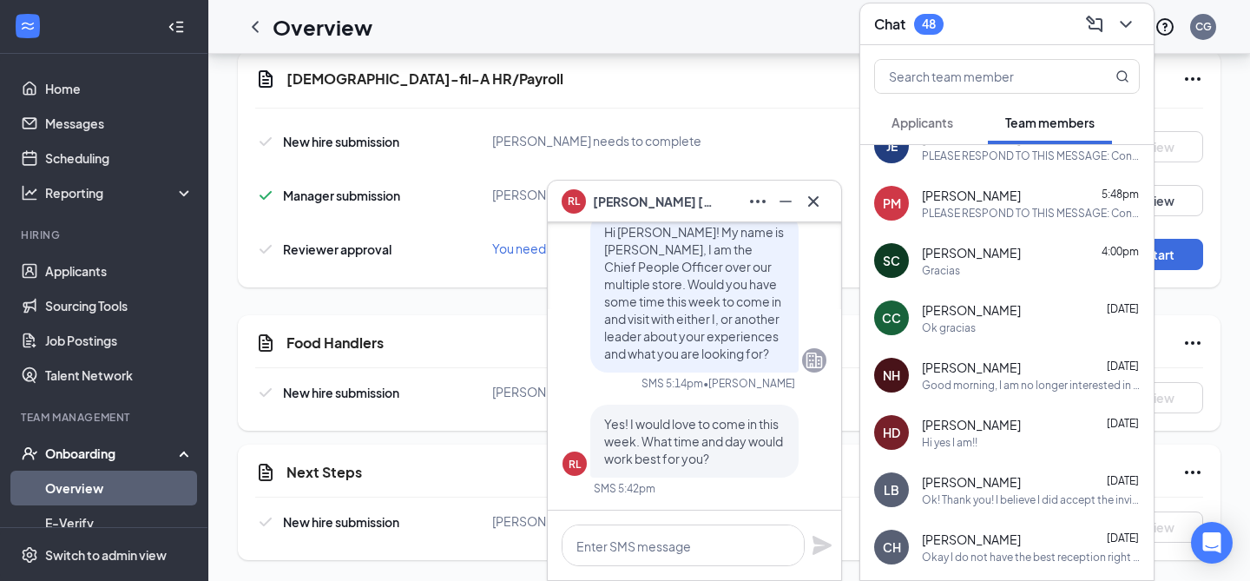
click at [985, 17] on div "Chat 48" at bounding box center [1007, 23] width 266 height 27
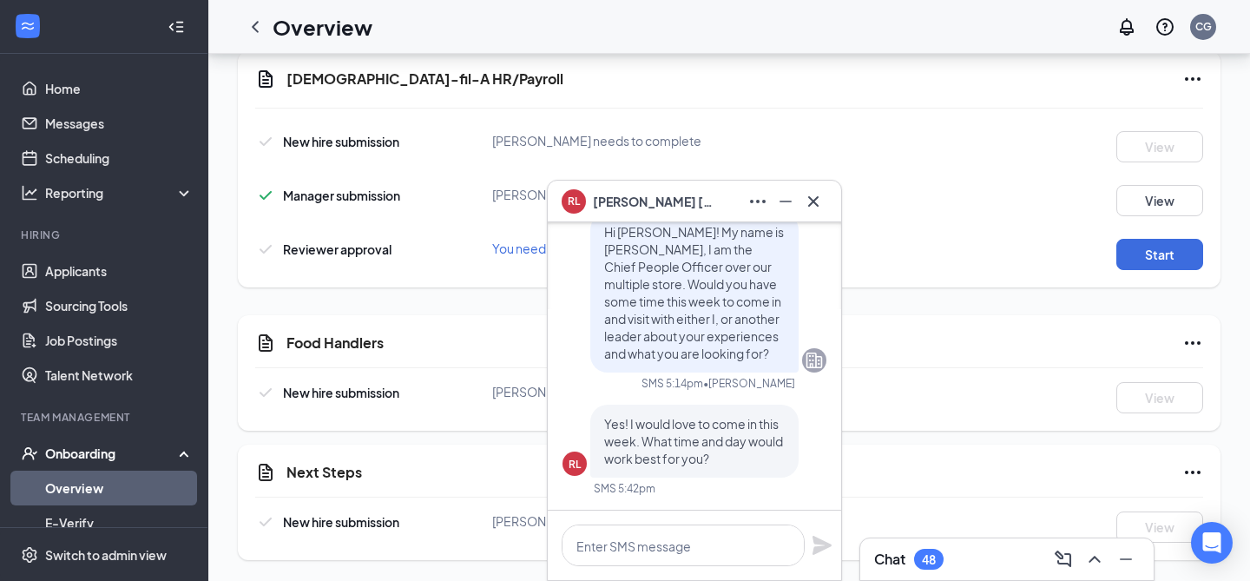
scroll to position [0, 0]
click at [816, 208] on icon "Cross" at bounding box center [813, 201] width 21 height 21
